Goal: Navigation & Orientation: Find specific page/section

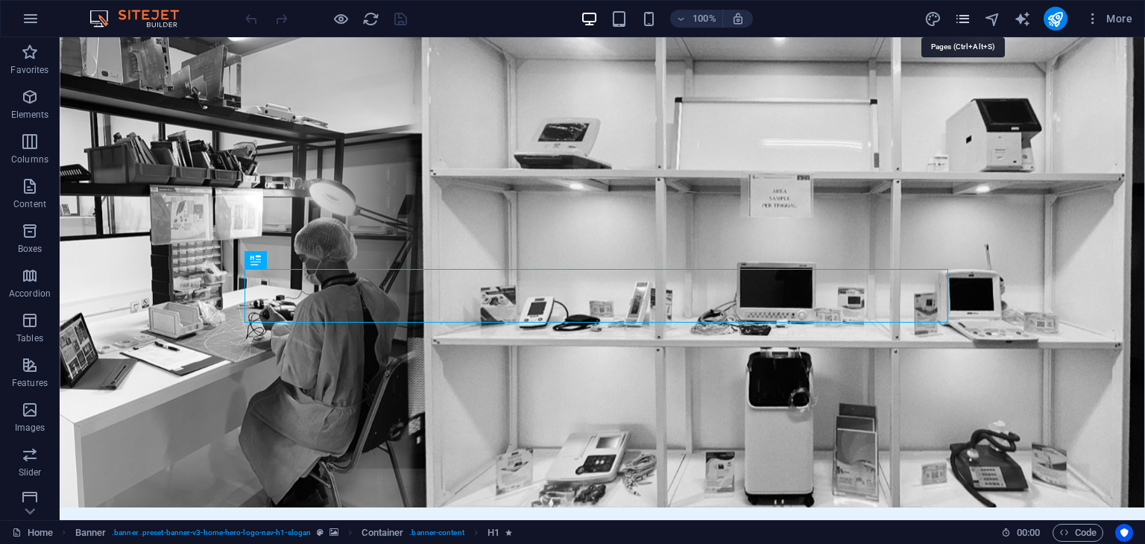
click at [961, 18] on icon "pages" at bounding box center [963, 18] width 17 height 17
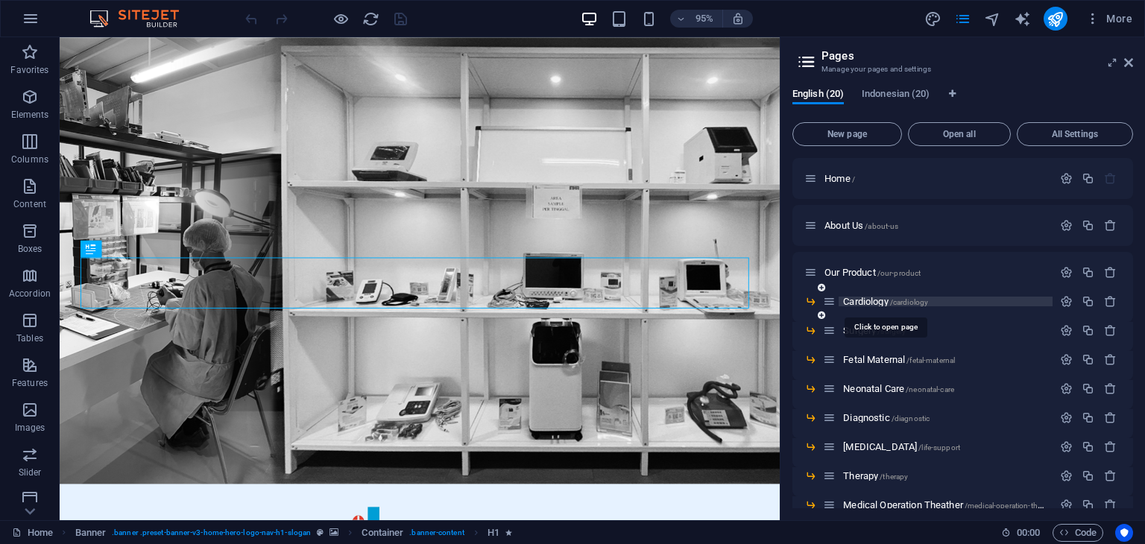
click at [868, 299] on span "Cardiology /cardiology" at bounding box center [885, 301] width 85 height 11
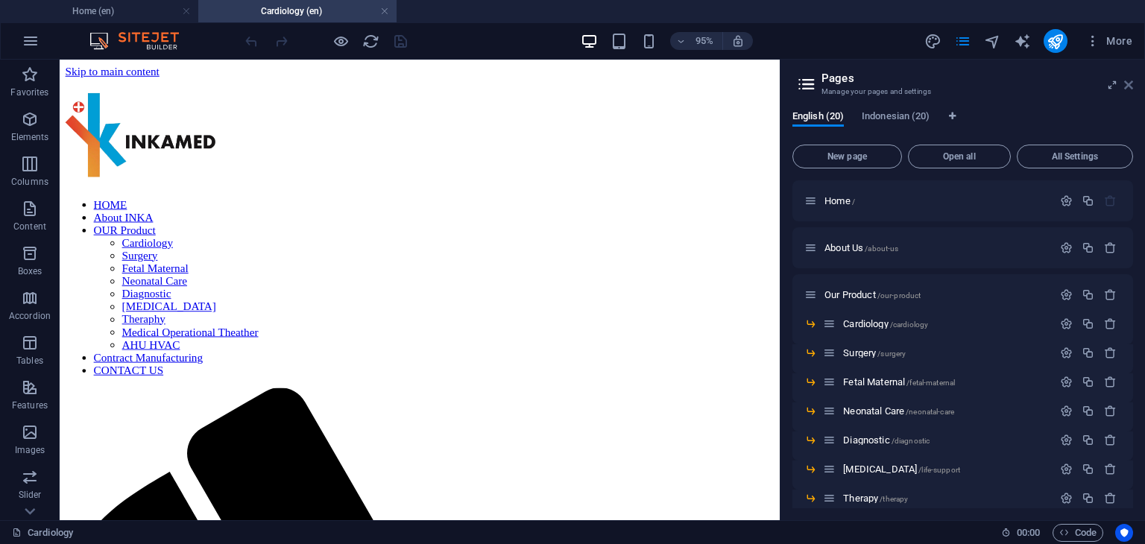
click at [1126, 85] on icon at bounding box center [1129, 85] width 9 height 12
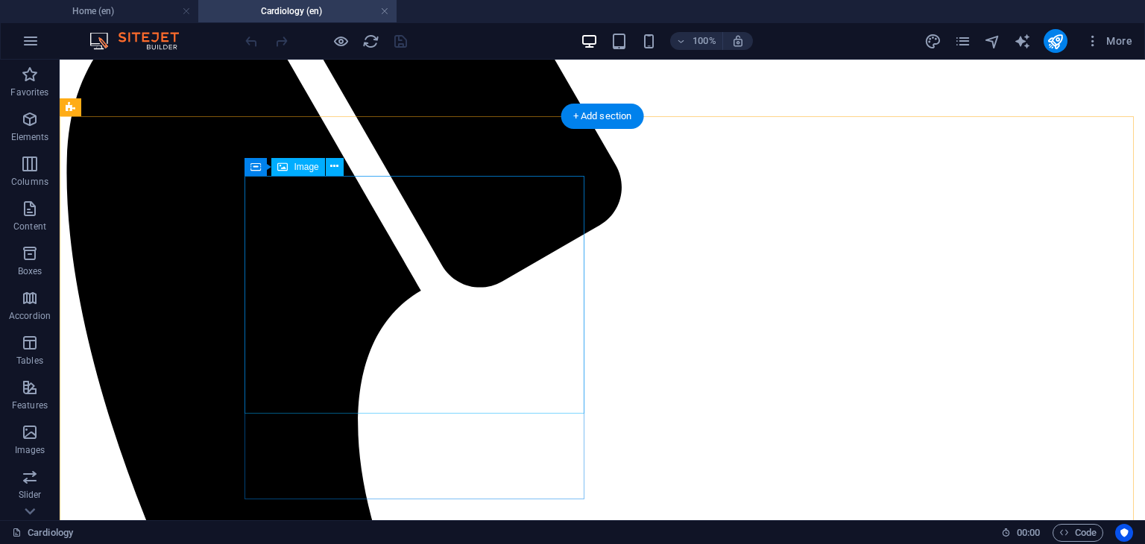
scroll to position [758, 0]
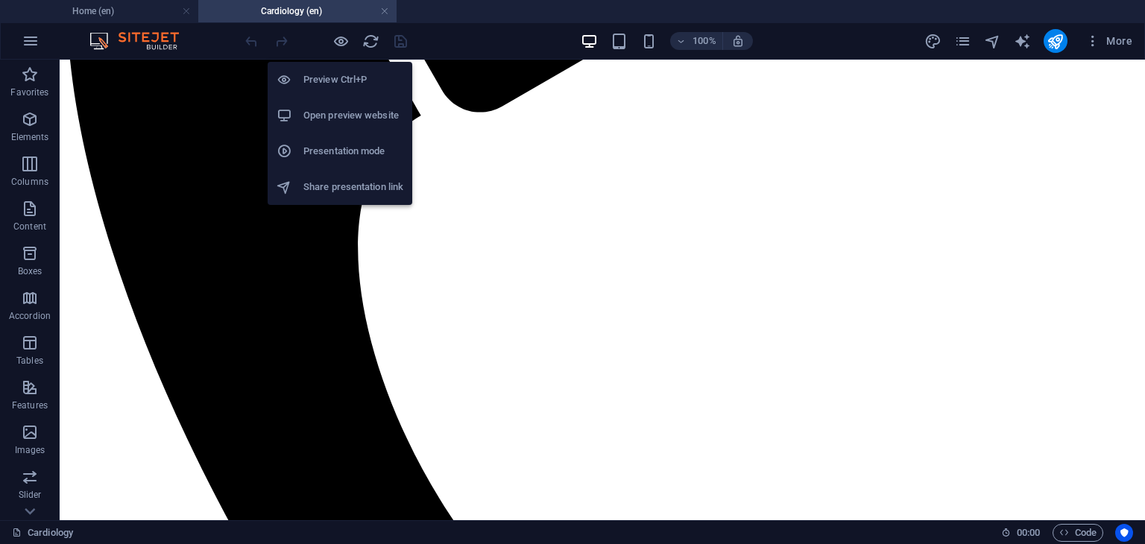
click at [359, 114] on h6 "Open preview website" at bounding box center [354, 116] width 100 height 18
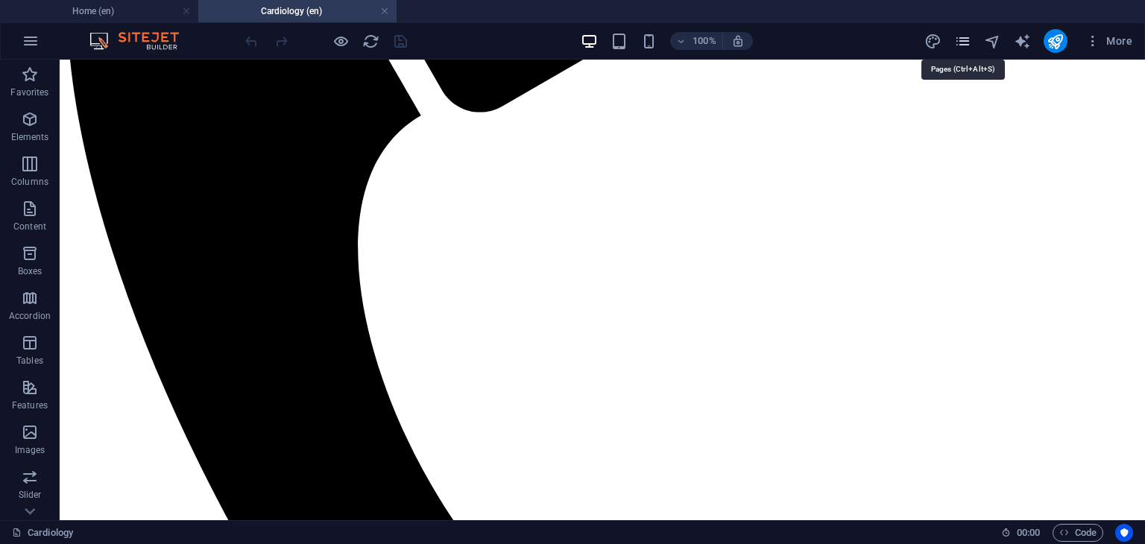
click at [969, 37] on icon "pages" at bounding box center [963, 41] width 17 height 17
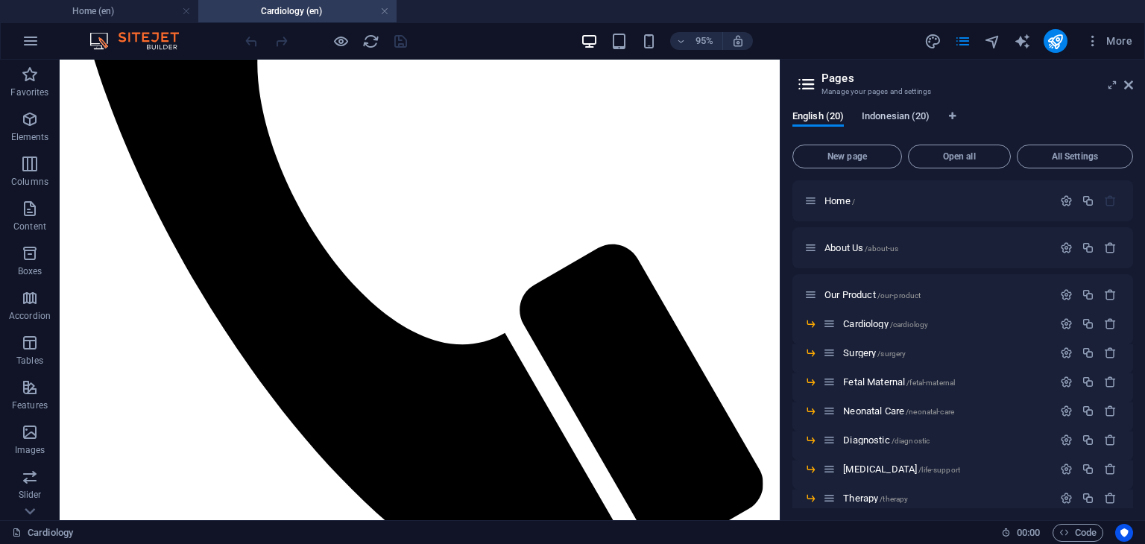
click at [899, 112] on span "Indonesian (20)" at bounding box center [896, 117] width 68 height 21
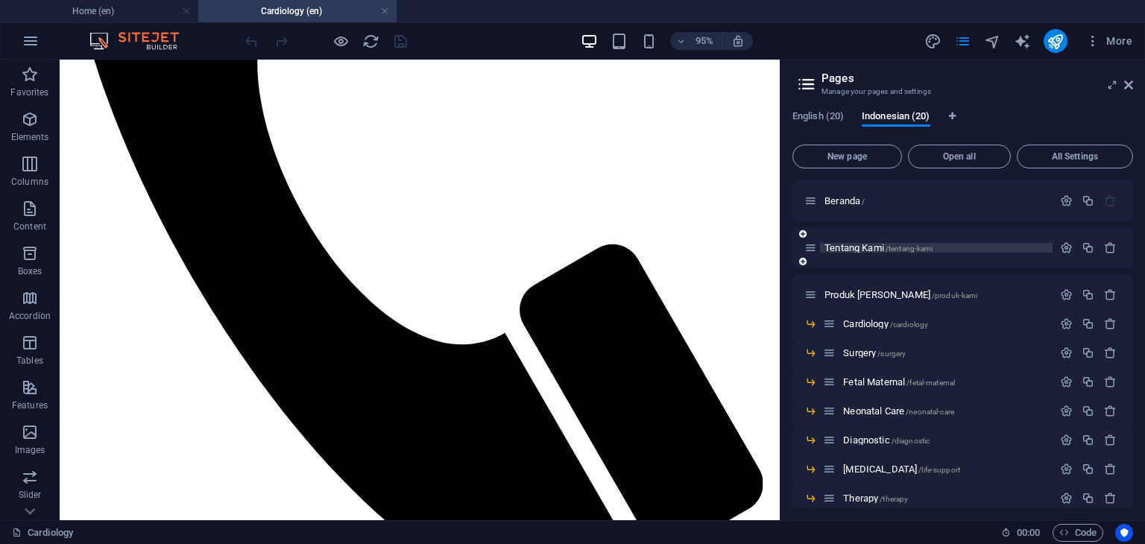
click at [870, 245] on span "Tentang Kami /tentang-kami" at bounding box center [879, 247] width 108 height 11
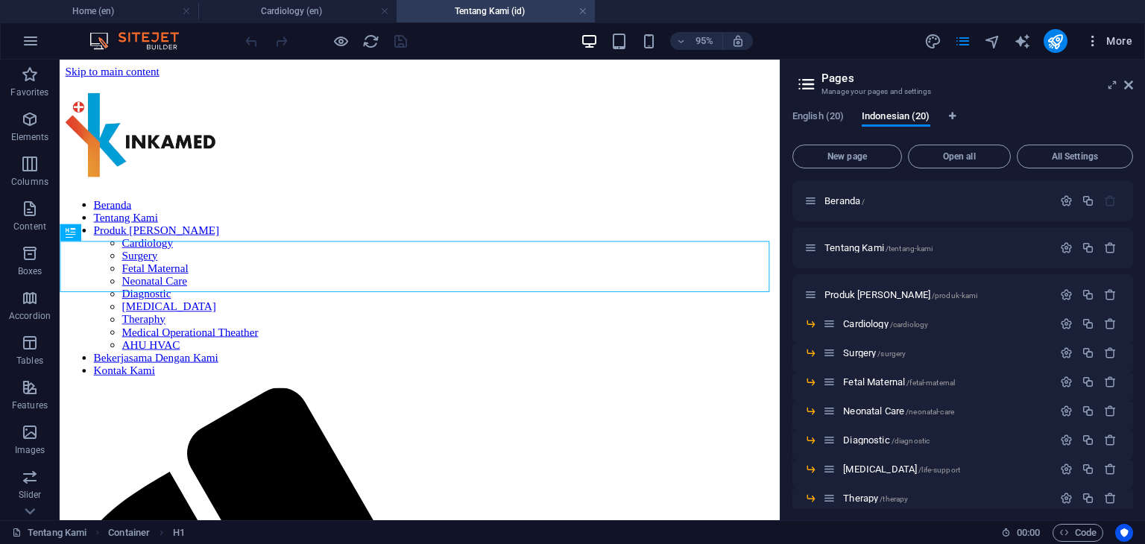
scroll to position [0, 0]
drag, startPoint x: 1128, startPoint y: 82, endPoint x: 1035, endPoint y: 48, distance: 99.1
click at [1128, 82] on icon at bounding box center [1129, 85] width 9 height 12
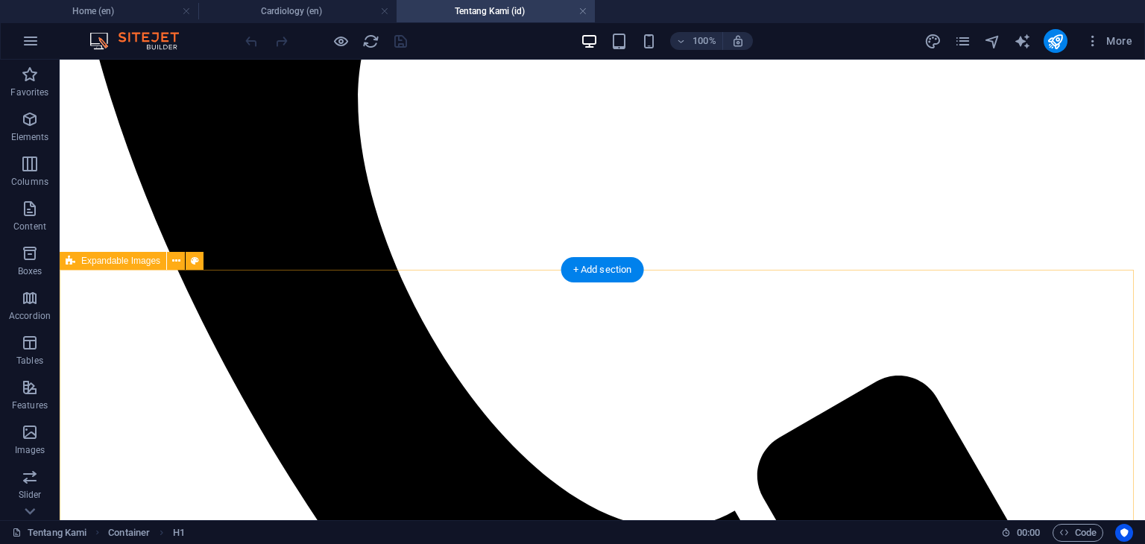
scroll to position [907, 0]
